Goal: Task Accomplishment & Management: Manage account settings

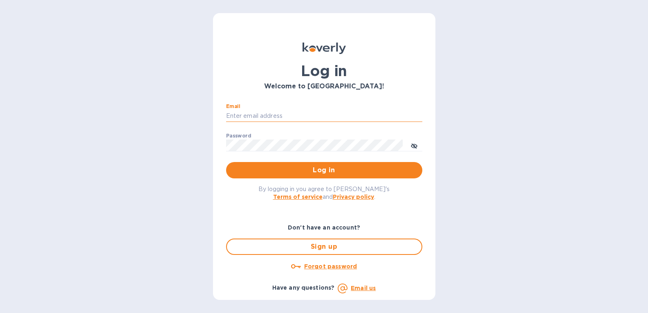
click at [280, 115] on input "Email" at bounding box center [324, 116] width 196 height 12
type input "[PERSON_NAME][EMAIL_ADDRESS][DOMAIN_NAME]"
click at [282, 135] on div "Password ​" at bounding box center [327, 147] width 196 height 29
click at [346, 266] on u "Forgot password" at bounding box center [333, 266] width 53 height 7
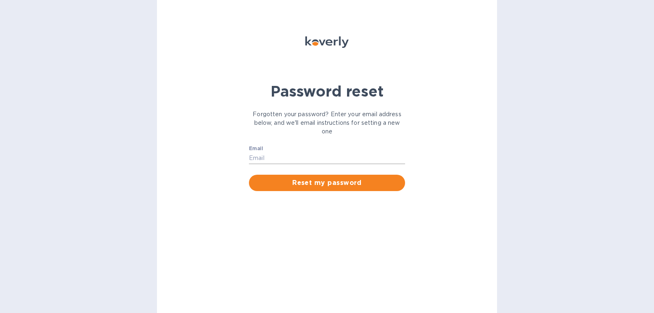
click at [281, 155] on input "Email" at bounding box center [327, 158] width 156 height 12
type input "[PERSON_NAME][EMAIL_ADDRESS][DOMAIN_NAME]"
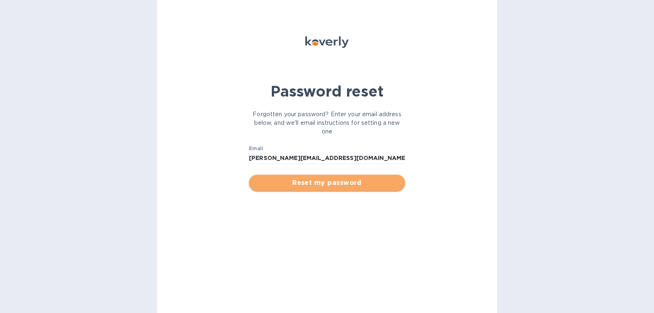
click at [312, 181] on span "Reset my password" at bounding box center [327, 183] width 143 height 10
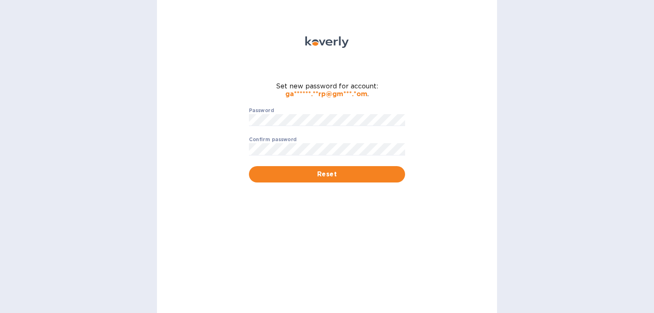
click at [265, 106] on div "Password ​ Confirm password ​ Reset" at bounding box center [327, 145] width 166 height 85
click at [267, 137] on label "Confirm password" at bounding box center [273, 139] width 48 height 5
click at [276, 175] on span "Reset" at bounding box center [327, 174] width 143 height 10
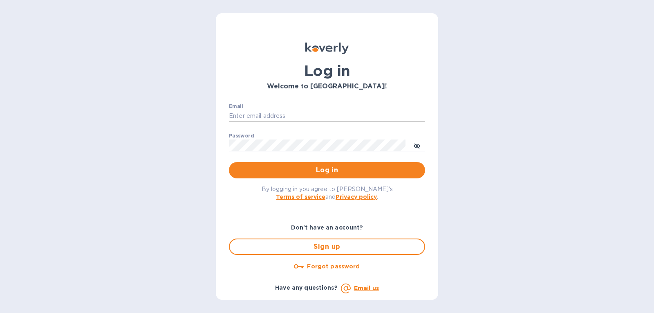
click at [288, 114] on input "Email" at bounding box center [327, 116] width 196 height 12
type input "gatewell.corp@gmail.com"
click at [269, 172] on span "Log in" at bounding box center [327, 170] width 183 height 10
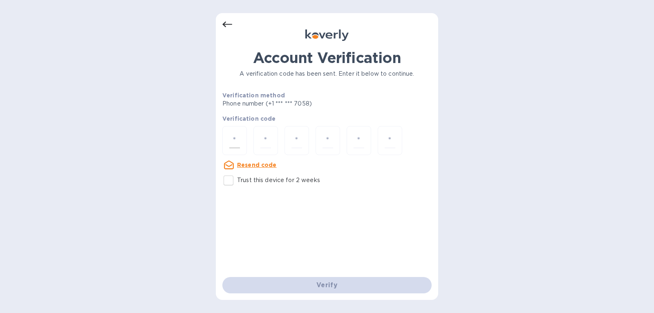
click at [243, 143] on div at bounding box center [234, 140] width 25 height 29
type input "3"
type input "1"
type input "7"
type input "1"
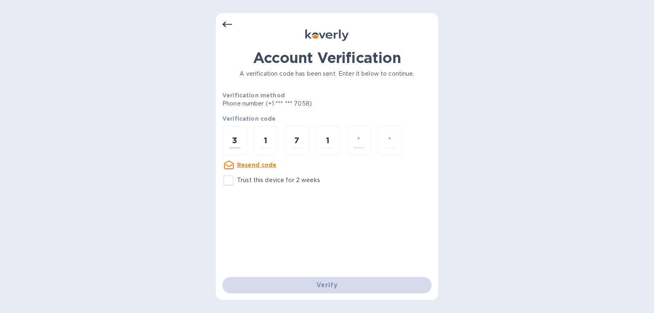
type input "3"
type input "2"
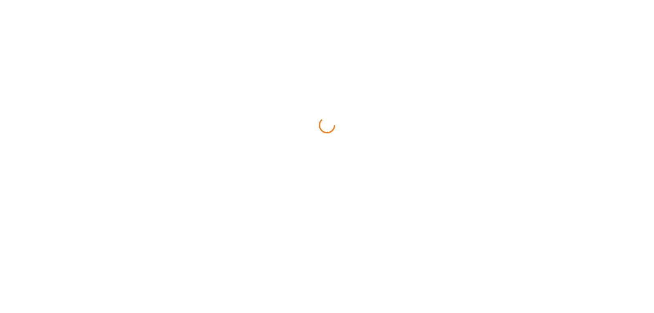
click at [281, 0] on html at bounding box center [327, 0] width 654 height 0
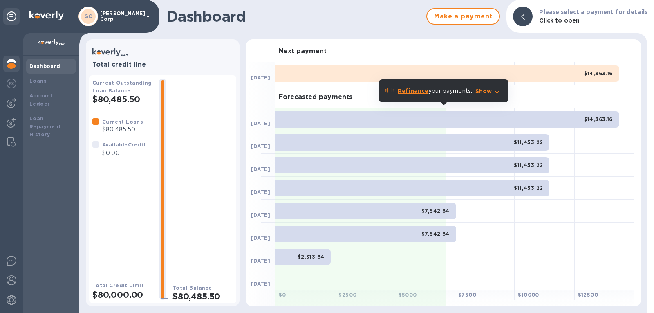
click at [320, 67] on div "$14,363.16" at bounding box center [448, 73] width 344 height 16
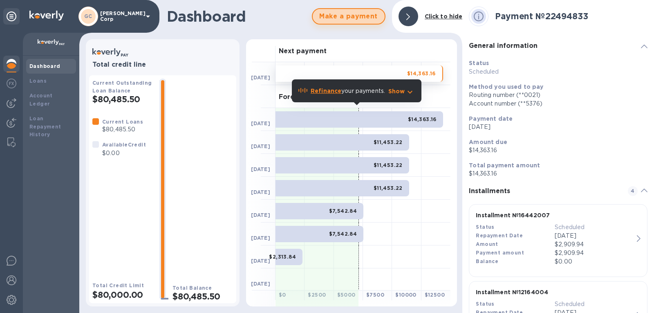
click at [366, 20] on span "Make a payment" at bounding box center [348, 16] width 59 height 10
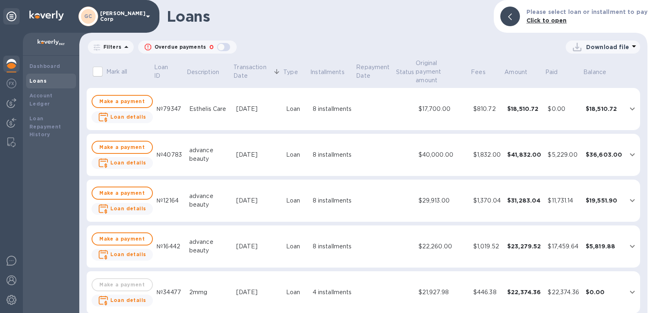
click at [366, 20] on h1 "Loans" at bounding box center [327, 16] width 321 height 17
click at [95, 70] on input "Mark all" at bounding box center [97, 71] width 17 height 17
checkbox input "true"
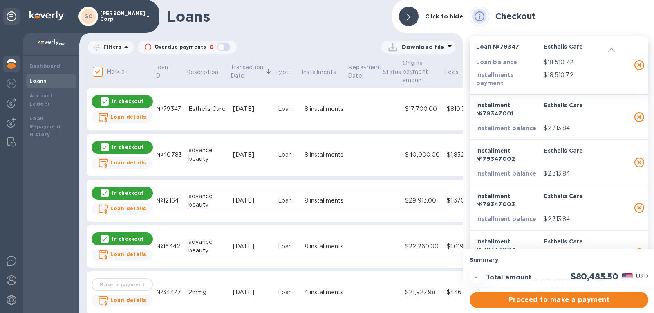
drag, startPoint x: 528, startPoint y: 298, endPoint x: 529, endPoint y: 285, distance: 13.1
click at [529, 285] on div "Summary = Total amount $80,485.50 USD Proceed to make a payment" at bounding box center [559, 277] width 192 height 57
click at [529, 285] on div "= Total amount $80,485.50 USD" at bounding box center [559, 277] width 182 height 16
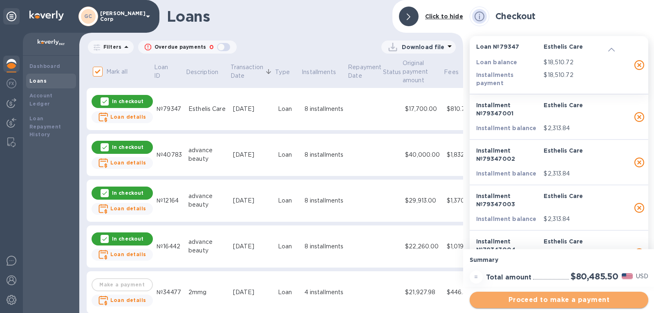
click at [545, 302] on span "Proceed to make a payment" at bounding box center [559, 300] width 166 height 10
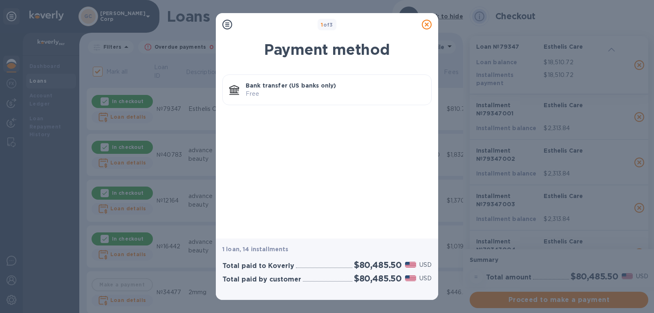
click at [427, 21] on icon at bounding box center [427, 25] width 10 height 10
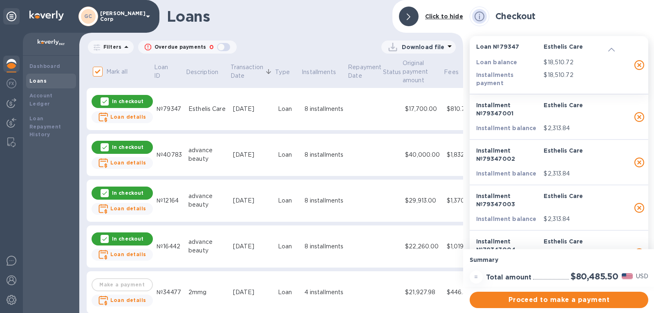
click at [572, 279] on h2 "$80,485.50" at bounding box center [595, 276] width 48 height 10
click at [556, 237] on div "Esthelis Care" at bounding box center [576, 246] width 68 height 20
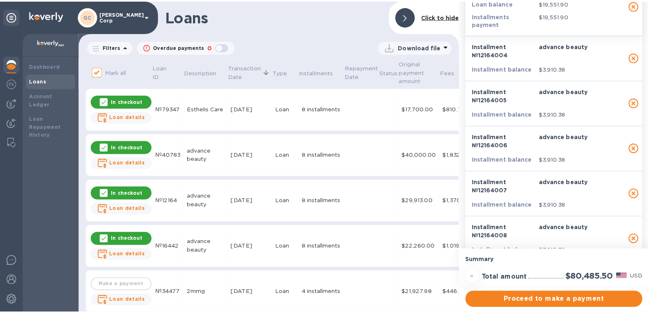
scroll to position [1036, 0]
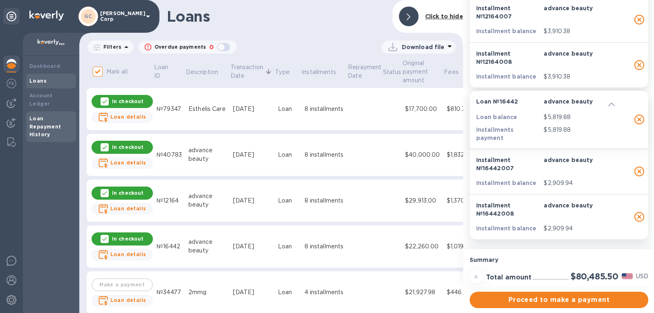
click at [44, 114] on div "Loan Repayment History" at bounding box center [50, 126] width 43 height 25
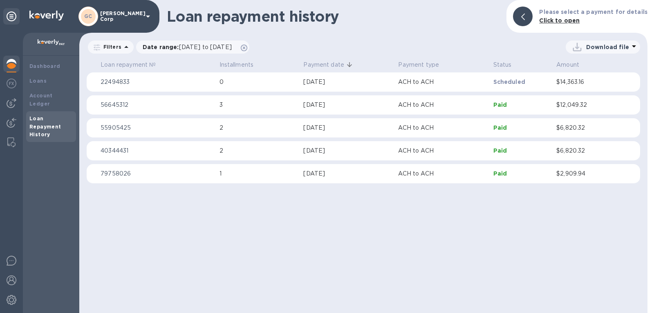
click at [130, 87] on td "22494833" at bounding box center [156, 82] width 119 height 20
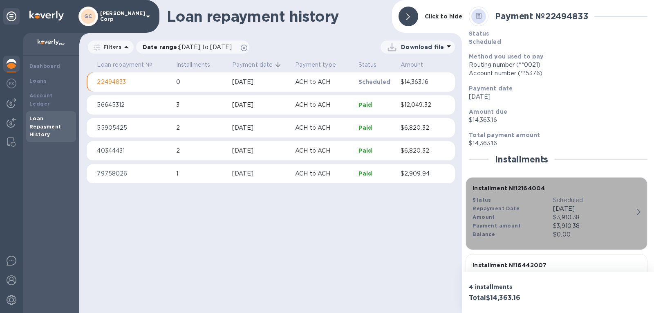
click at [638, 213] on div "button" at bounding box center [640, 211] width 7 height 7
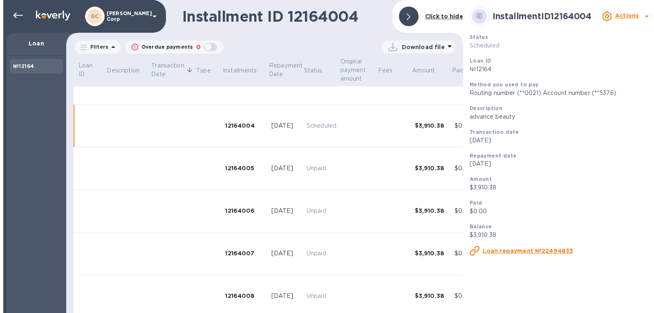
scroll to position [159, 0]
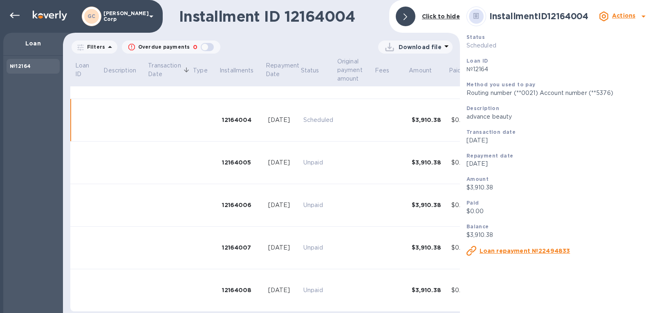
click at [630, 15] on b "Actions" at bounding box center [623, 15] width 23 height 7
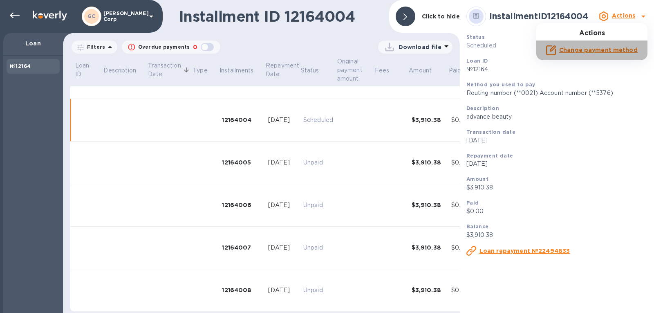
click at [620, 48] on b "Change payment method" at bounding box center [598, 50] width 79 height 7
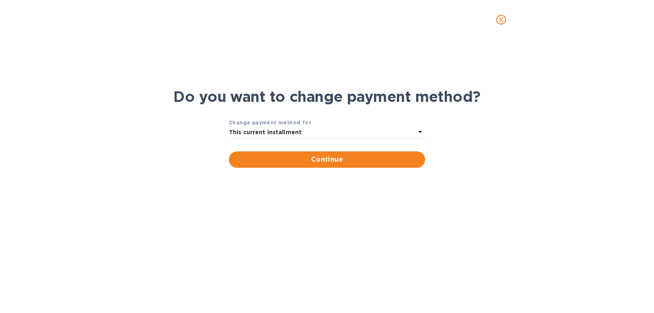
click at [404, 129] on div "This current installment" at bounding box center [322, 132] width 186 height 11
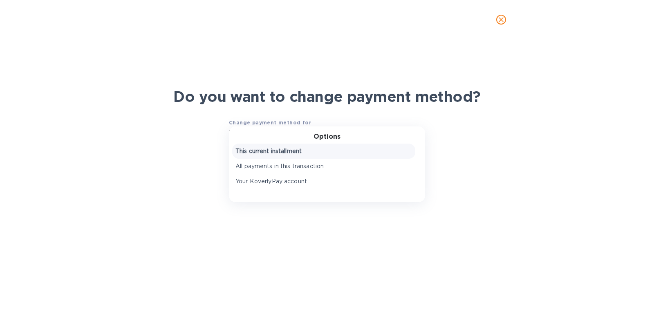
click at [384, 142] on div "Options This current installment All payments in this transaction Your KoverlyP…" at bounding box center [327, 164] width 196 height 76
click at [379, 151] on p "This current installment" at bounding box center [324, 151] width 177 height 9
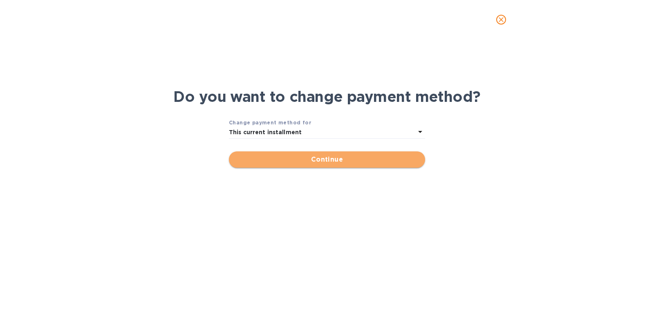
click at [367, 159] on span "Continue" at bounding box center [327, 160] width 183 height 10
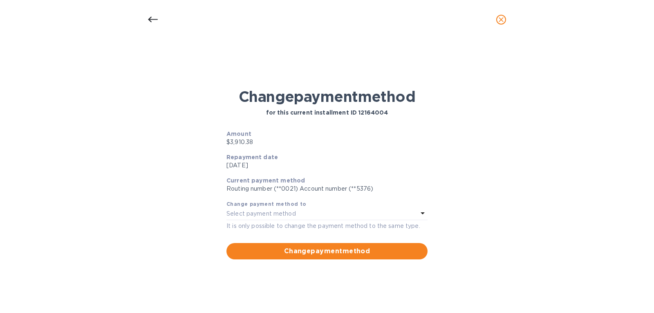
click at [359, 213] on div "Select payment method" at bounding box center [322, 213] width 191 height 11
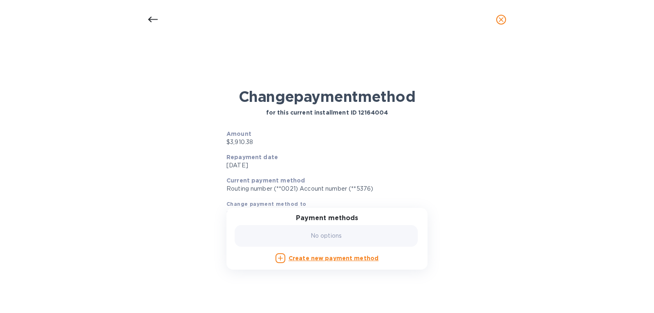
click at [350, 256] on b "Create new payment method" at bounding box center [334, 258] width 90 height 7
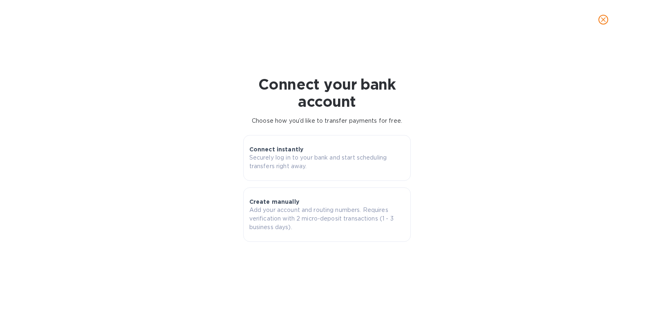
drag, startPoint x: 334, startPoint y: 205, endPoint x: 480, endPoint y: 128, distance: 164.4
click at [480, 128] on div "Connect your bank account Choose how you’d like to transfer payments for free. …" at bounding box center [327, 159] width 422 height 176
click at [480, 128] on div "Connect your bank account Choose how you’d like to transfer payments for free." at bounding box center [327, 100] width 422 height 59
click at [601, 21] on icon "close" at bounding box center [603, 20] width 8 height 8
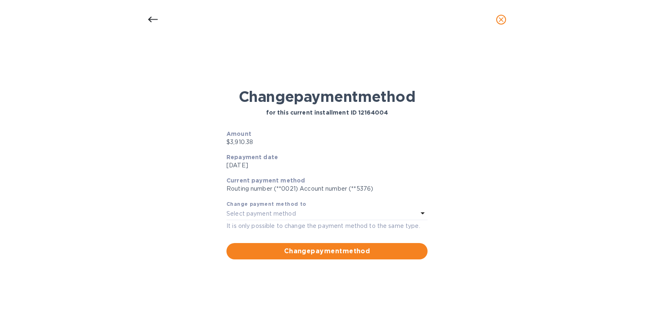
click at [420, 216] on icon at bounding box center [423, 213] width 10 height 10
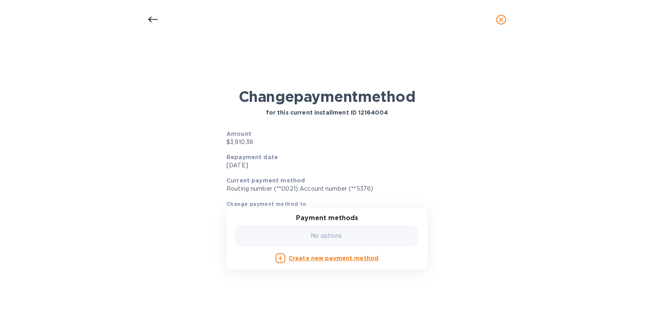
click at [420, 216] on div "Payment methods" at bounding box center [327, 218] width 201 height 8
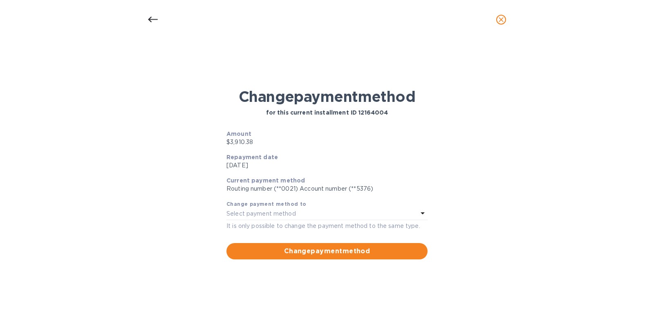
click at [461, 179] on div "Change payment method for this current installment ID 12164004 Amount $3,910.38…" at bounding box center [327, 182] width 641 height 222
click at [420, 213] on icon at bounding box center [423, 213] width 10 height 10
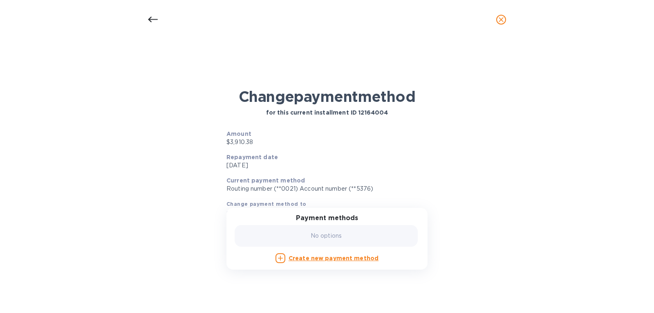
click at [420, 213] on div "Payment methods No options Create new payment method" at bounding box center [327, 239] width 201 height 62
click at [333, 212] on div "Payment methods No options Create new payment method" at bounding box center [327, 239] width 201 height 62
click at [158, 18] on div at bounding box center [153, 20] width 20 height 20
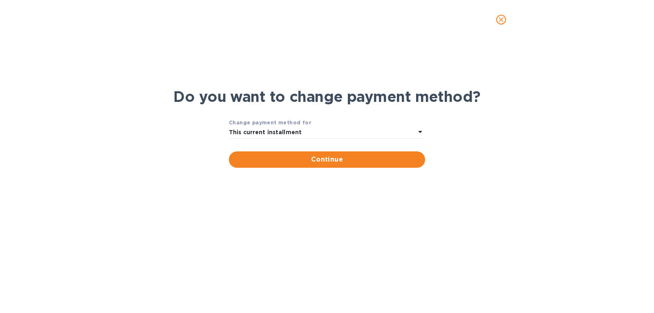
click at [307, 129] on div "This current installment" at bounding box center [322, 132] width 186 height 11
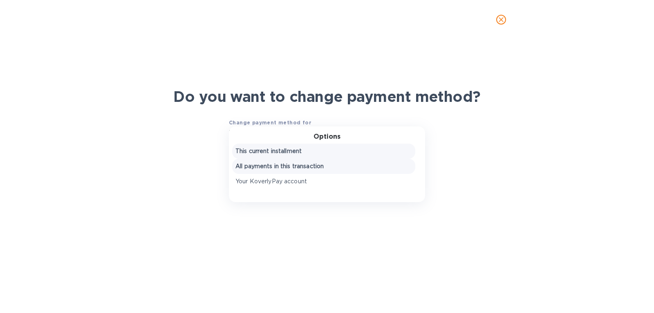
click at [319, 168] on p "All payments in this transaction" at bounding box center [324, 166] width 177 height 9
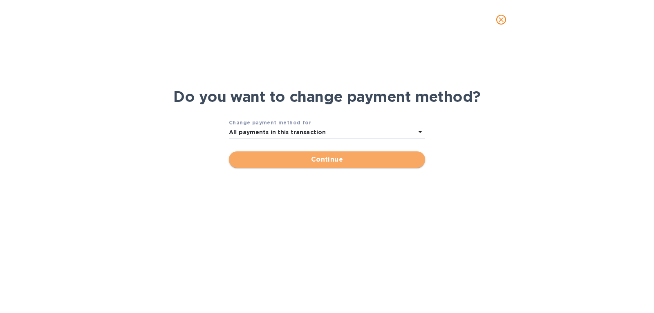
click at [308, 163] on span "Continue" at bounding box center [327, 160] width 183 height 10
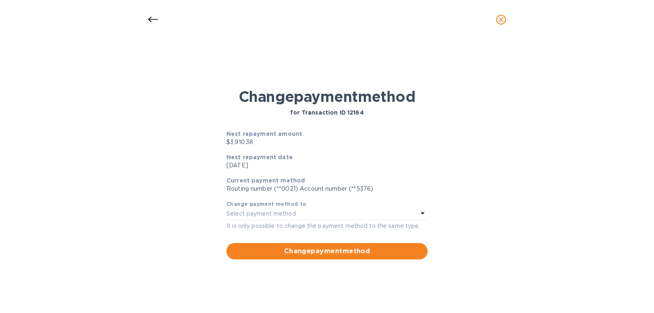
click at [317, 213] on div "Select payment method" at bounding box center [322, 213] width 191 height 11
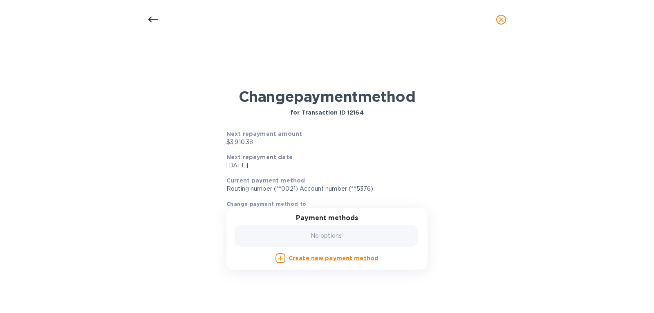
click at [319, 233] on p "No options" at bounding box center [326, 235] width 31 height 9
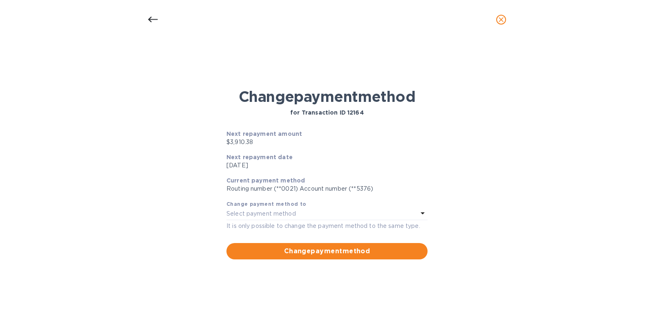
click at [150, 20] on icon at bounding box center [153, 20] width 10 height 10
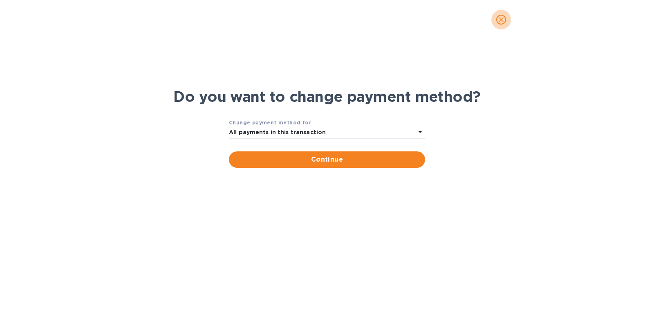
click at [500, 19] on icon "close" at bounding box center [501, 19] width 5 height 5
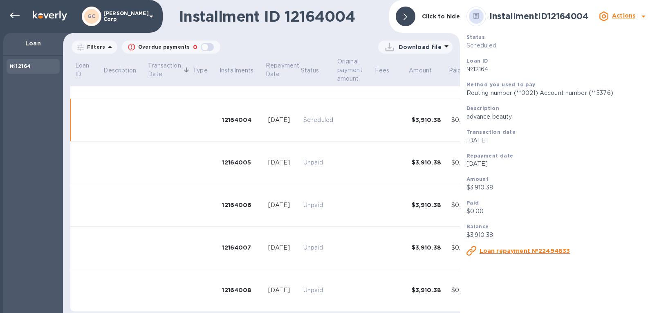
click at [519, 248] on u "Loan repayment №22494833" at bounding box center [525, 250] width 91 height 7
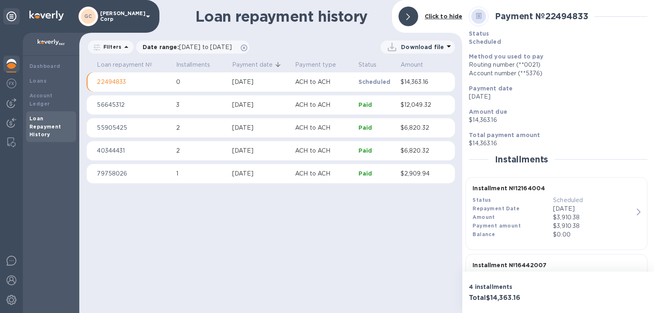
click at [610, 199] on p "Scheduled" at bounding box center [593, 200] width 81 height 9
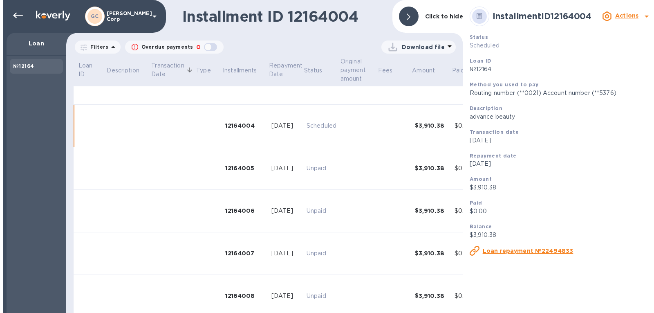
scroll to position [159, 0]
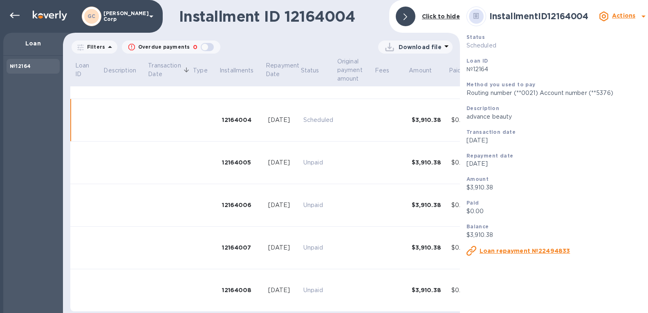
click at [483, 61] on b "Loan ID" at bounding box center [478, 61] width 22 height 6
click at [639, 17] on icon at bounding box center [644, 16] width 10 height 10
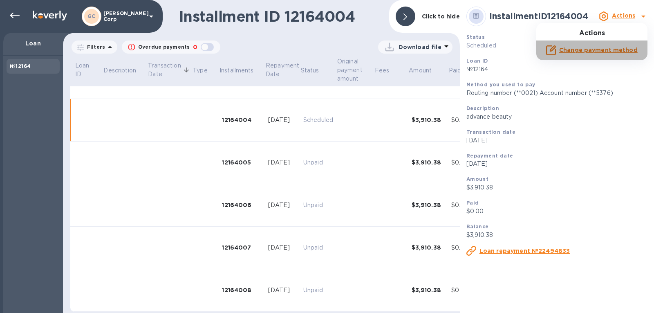
click at [612, 49] on b "Change payment method" at bounding box center [598, 50] width 79 height 7
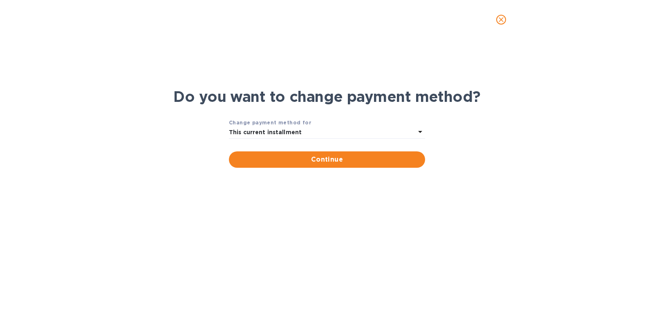
click at [388, 121] on div "Change payment method for" at bounding box center [327, 122] width 196 height 9
click at [385, 130] on div "This current installment" at bounding box center [322, 132] width 186 height 11
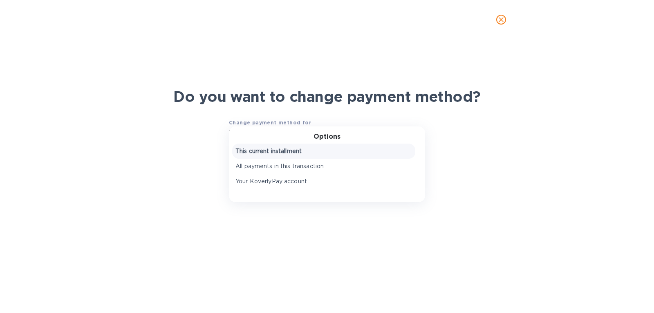
click at [318, 153] on p "This current installment" at bounding box center [324, 151] width 177 height 9
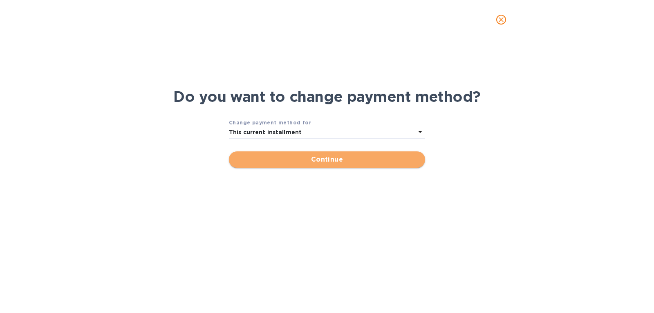
click at [323, 159] on span "Continue" at bounding box center [327, 160] width 183 height 10
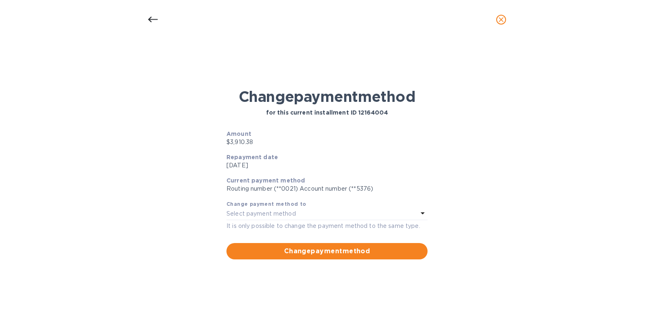
click at [308, 211] on div "Select payment method" at bounding box center [322, 213] width 191 height 11
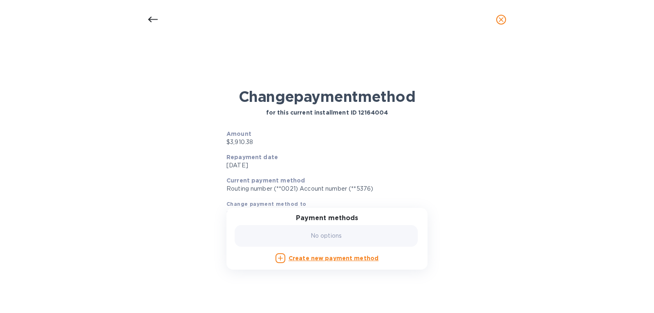
click at [337, 257] on b "Create new payment method" at bounding box center [334, 258] width 90 height 7
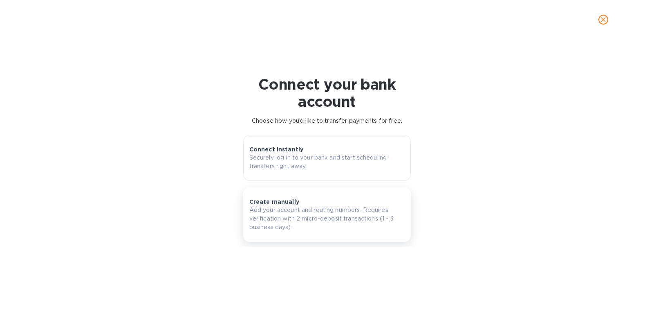
click at [321, 198] on div "Create manually Add your account and routing numbers. Requires verification wit…" at bounding box center [327, 215] width 156 height 34
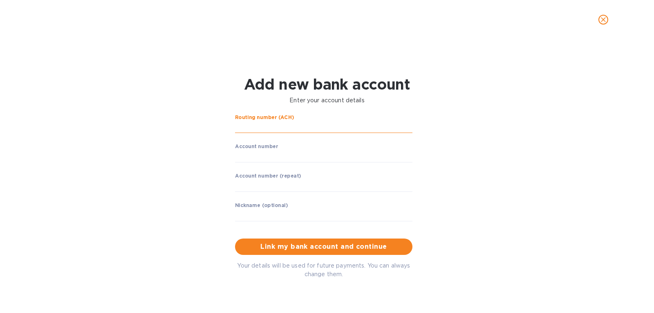
click at [305, 122] on input "string" at bounding box center [323, 127] width 177 height 12
